Goal: Task Accomplishment & Management: Complete application form

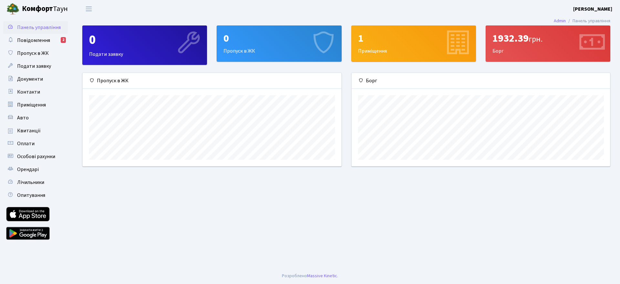
scroll to position [93, 259]
click at [492, 47] on div "1932.39 грн. [GEOGRAPHIC_DATA]" at bounding box center [548, 44] width 124 height 36
click at [502, 51] on div "1932.39 грн. [GEOGRAPHIC_DATA]" at bounding box center [548, 44] width 124 height 36
click at [26, 40] on span "Повідомлення" at bounding box center [33, 40] width 33 height 7
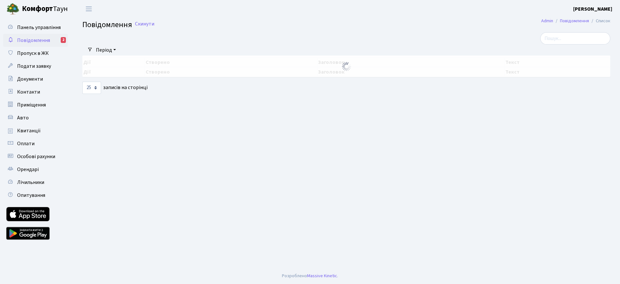
select select "25"
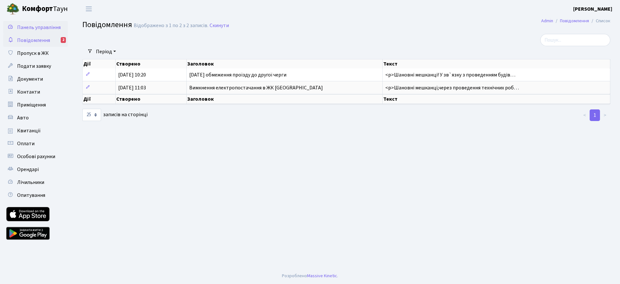
click at [38, 29] on span "Панель управління" at bounding box center [39, 27] width 44 height 7
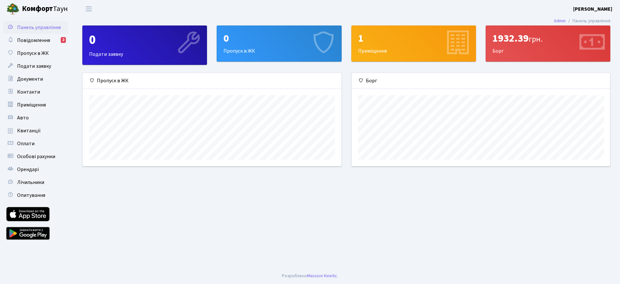
scroll to position [93, 259]
click at [503, 48] on div "1932.39 грн. [GEOGRAPHIC_DATA]" at bounding box center [548, 44] width 124 height 36
click at [572, 45] on div "1932.39 грн." at bounding box center [548, 38] width 111 height 12
click at [42, 159] on span "Особові рахунки" at bounding box center [36, 156] width 38 height 7
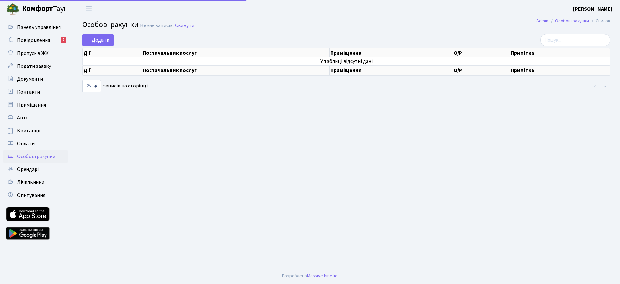
select select "25"
click at [29, 131] on span "Квитанції" at bounding box center [29, 130] width 24 height 7
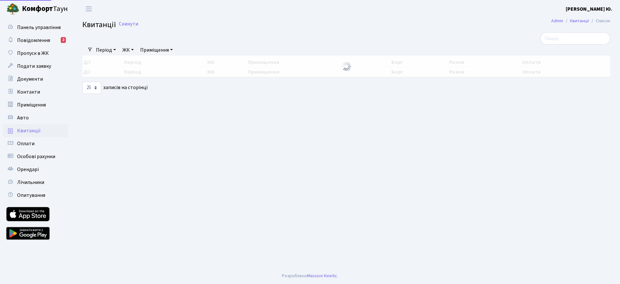
select select "25"
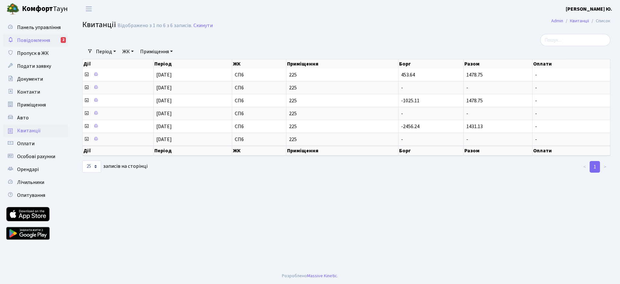
click at [32, 38] on span "Повідомлення" at bounding box center [33, 40] width 33 height 7
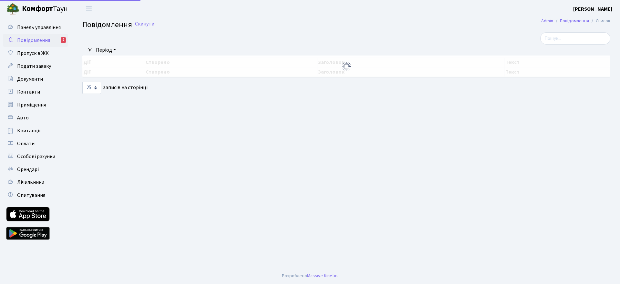
select select "25"
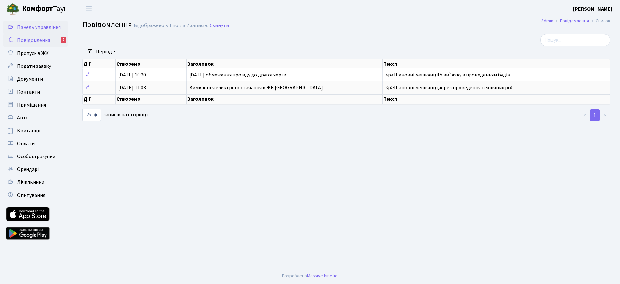
click at [49, 29] on span "Панель управління" at bounding box center [39, 27] width 44 height 7
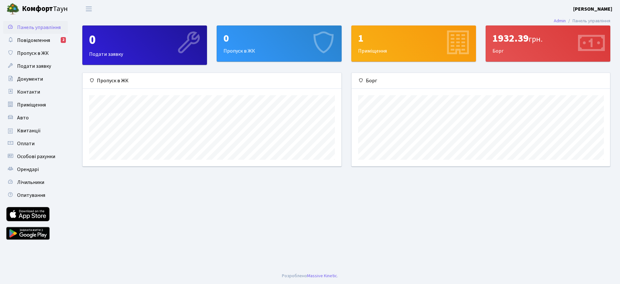
scroll to position [93, 259]
click at [505, 51] on div "1932.39 грн. [GEOGRAPHIC_DATA]" at bounding box center [548, 44] width 124 height 36
click at [605, 44] on icon at bounding box center [591, 43] width 31 height 31
click at [586, 29] on icon at bounding box center [591, 43] width 31 height 31
click at [588, 43] on icon at bounding box center [591, 43] width 31 height 31
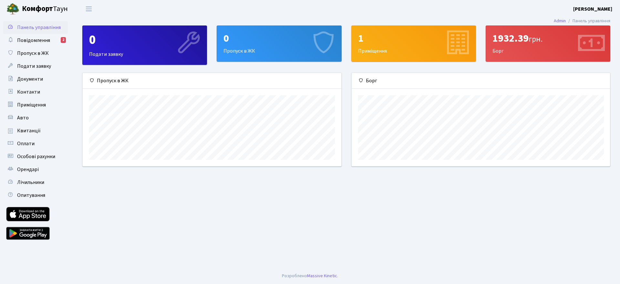
click at [591, 43] on icon at bounding box center [591, 43] width 31 height 31
click at [547, 44] on div "1932.39 грн." at bounding box center [548, 38] width 111 height 12
click at [499, 49] on div "1932.39 грн. [GEOGRAPHIC_DATA]" at bounding box center [548, 44] width 124 height 36
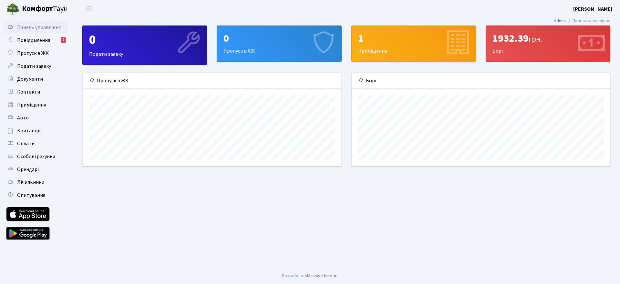
click at [502, 34] on div "1932.39 грн." at bounding box center [548, 38] width 111 height 12
click at [28, 159] on span "Особові рахунки" at bounding box center [36, 156] width 38 height 7
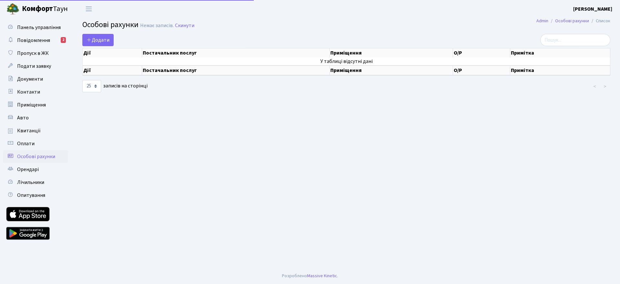
select select "25"
click at [100, 42] on span "Додати" at bounding box center [98, 40] width 23 height 7
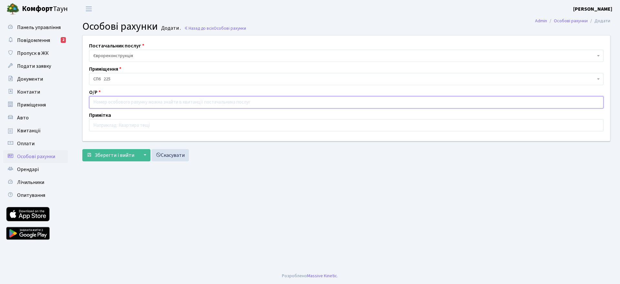
click at [122, 103] on input "text" at bounding box center [346, 102] width 515 height 12
